Goal: Information Seeking & Learning: Learn about a topic

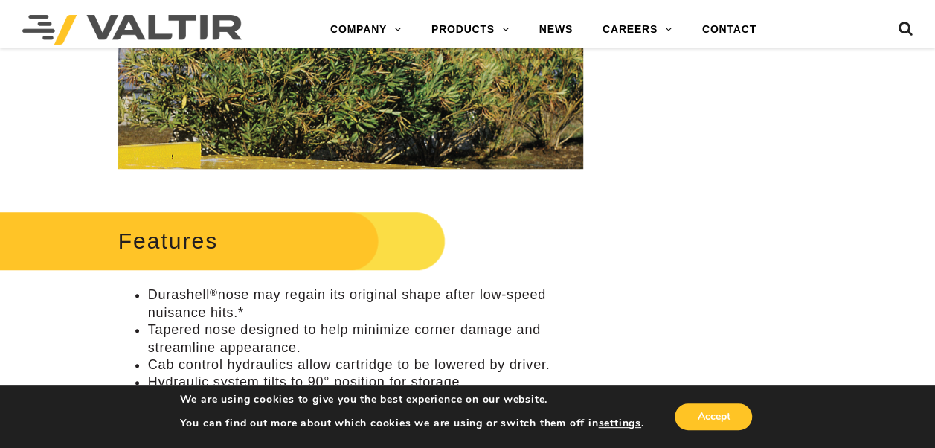
scroll to position [413, 0]
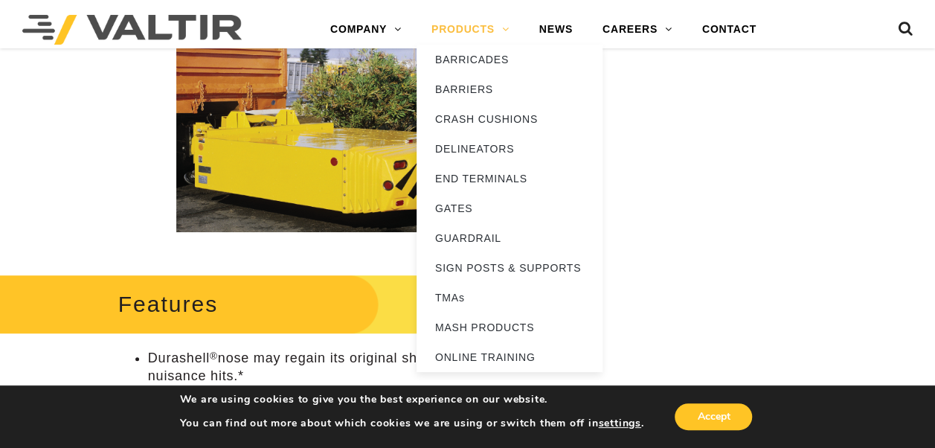
click at [480, 33] on link "PRODUCTS" at bounding box center [470, 30] width 108 height 30
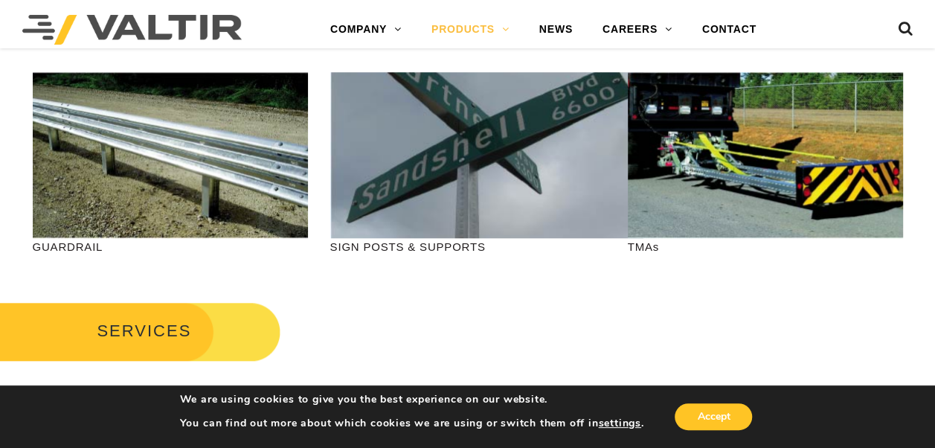
scroll to position [595, 0]
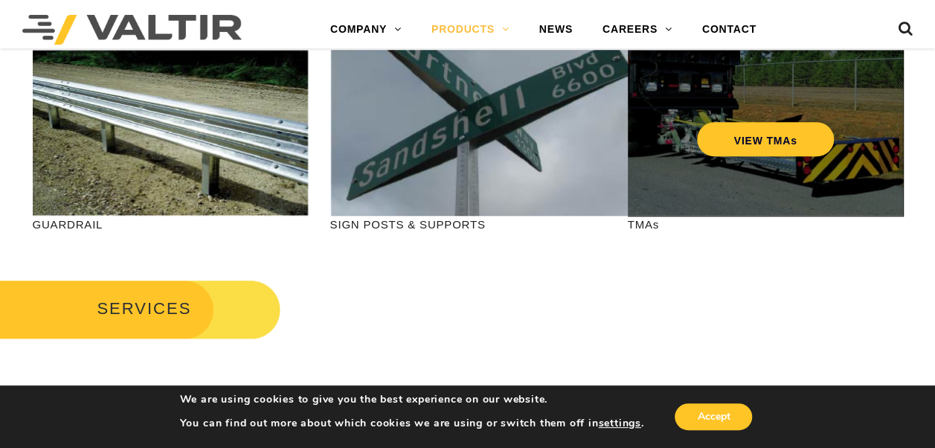
click at [850, 148] on div "VIEW TMAs" at bounding box center [765, 133] width 275 height 166
click at [746, 129] on link "VIEW TMAs" at bounding box center [765, 139] width 138 height 34
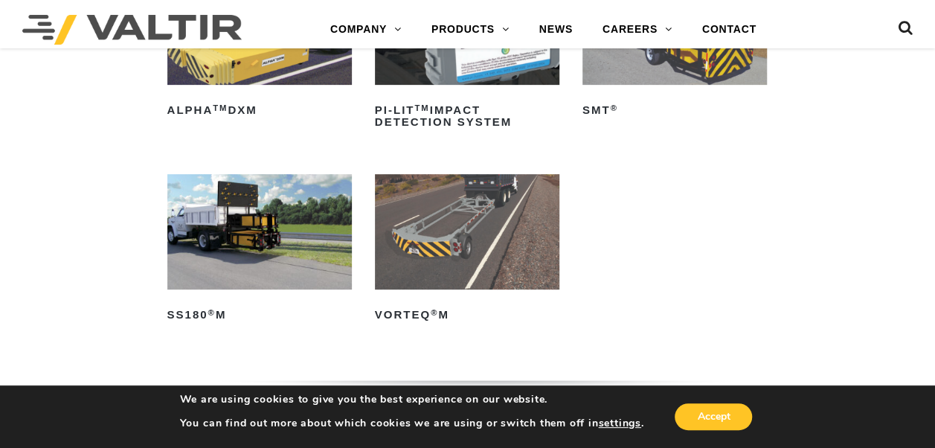
scroll to position [297, 0]
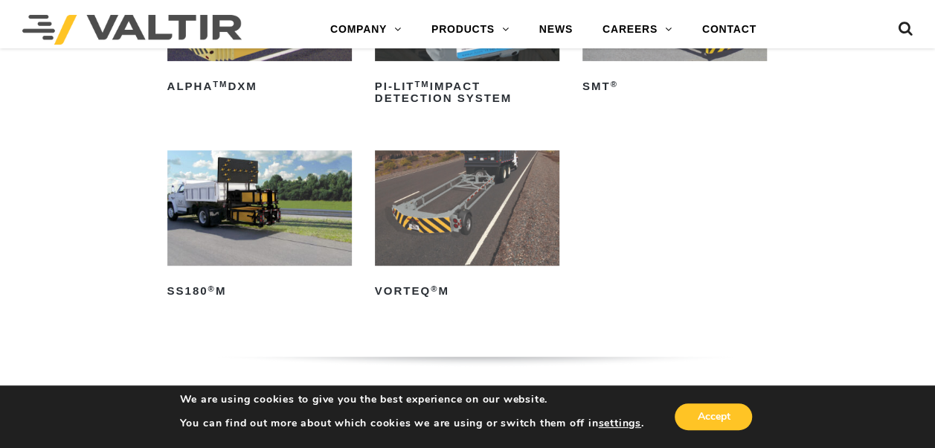
click at [236, 250] on img at bounding box center [259, 207] width 184 height 115
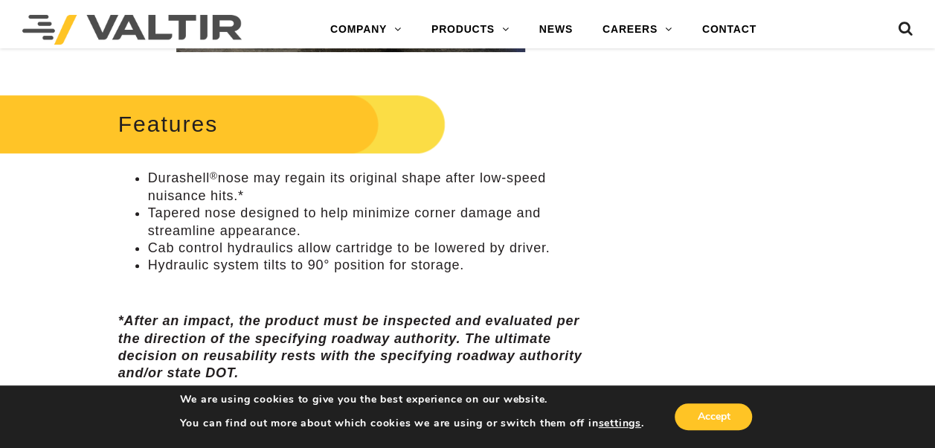
scroll to position [372, 0]
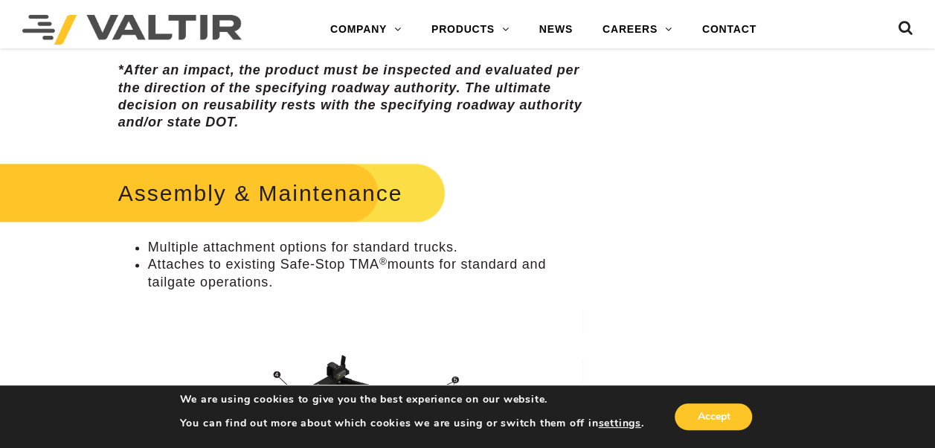
scroll to position [892, 0]
